Goal: Communication & Community: Share content

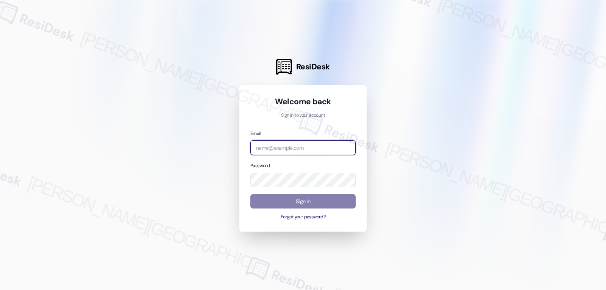
click at [279, 149] on input "email" at bounding box center [303, 147] width 105 height 15
paste input "[EMAIL_ADDRESS][DOMAIN_NAME]"
type input "[EMAIL_ADDRESS][DOMAIN_NAME]"
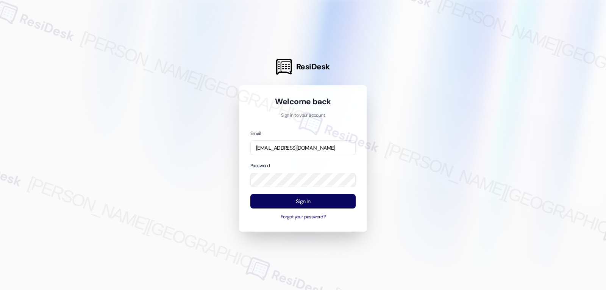
click at [299, 164] on div "Password" at bounding box center [303, 174] width 105 height 26
click at [306, 201] on button "Sign In" at bounding box center [303, 201] width 105 height 15
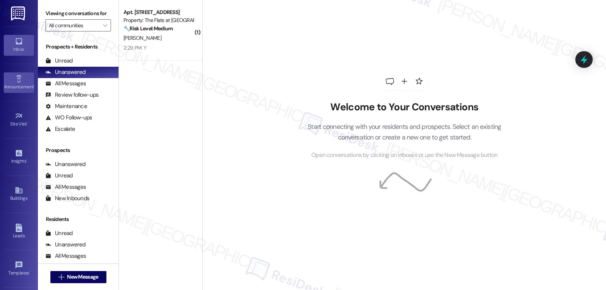
click at [20, 83] on div "Announcement •" at bounding box center [19, 87] width 38 height 8
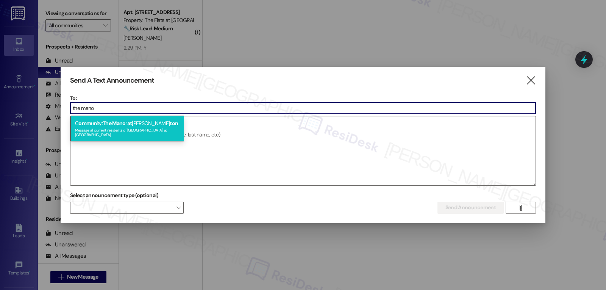
type input "the mano"
click at [163, 124] on div "C omm unity: The Mano r at [PERSON_NAME] ton Message all current residents of […" at bounding box center [128, 129] width 114 height 26
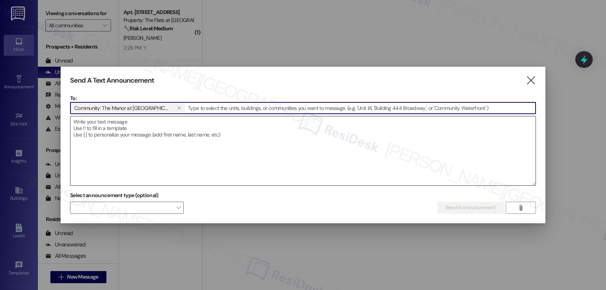
click at [229, 138] on textarea at bounding box center [303, 150] width 465 height 69
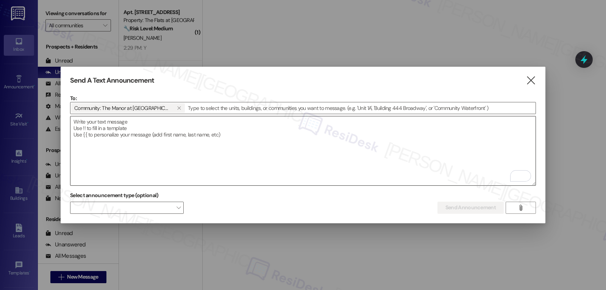
click at [307, 160] on textarea "To enrich screen reader interactions, please activate Accessibility in Grammarl…" at bounding box center [303, 150] width 465 height 69
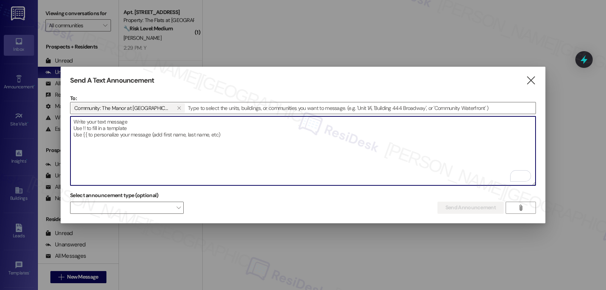
paste textarea "Hi {{first_name}}, We still have donuts and cider in the clubhouse—swing by and…"
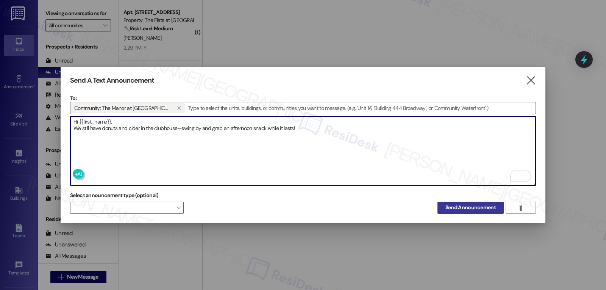
type textarea "Hi {{first_name}}, We still have donuts and cider in the clubhouse—swing by and…"
click at [454, 205] on span "Send Announcement" at bounding box center [471, 208] width 50 height 8
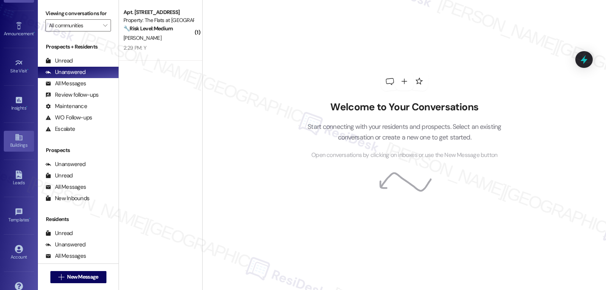
scroll to position [72, 0]
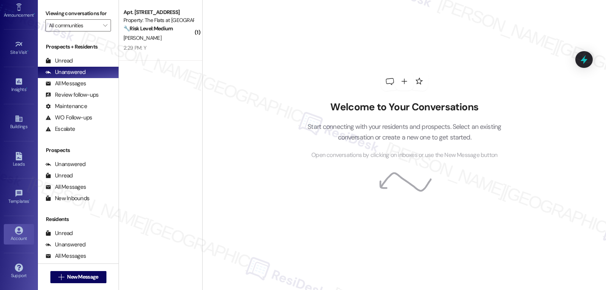
click at [16, 235] on div "Account" at bounding box center [19, 239] width 38 height 8
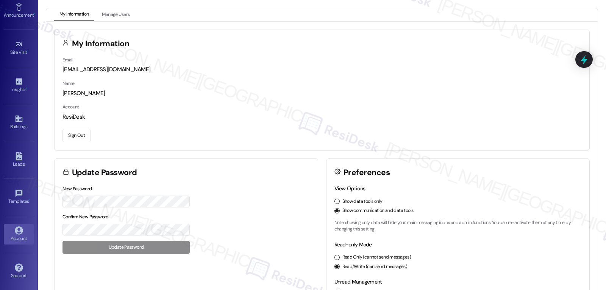
click at [77, 136] on button "Sign Out" at bounding box center [77, 135] width 28 height 13
